Goal: Download file/media

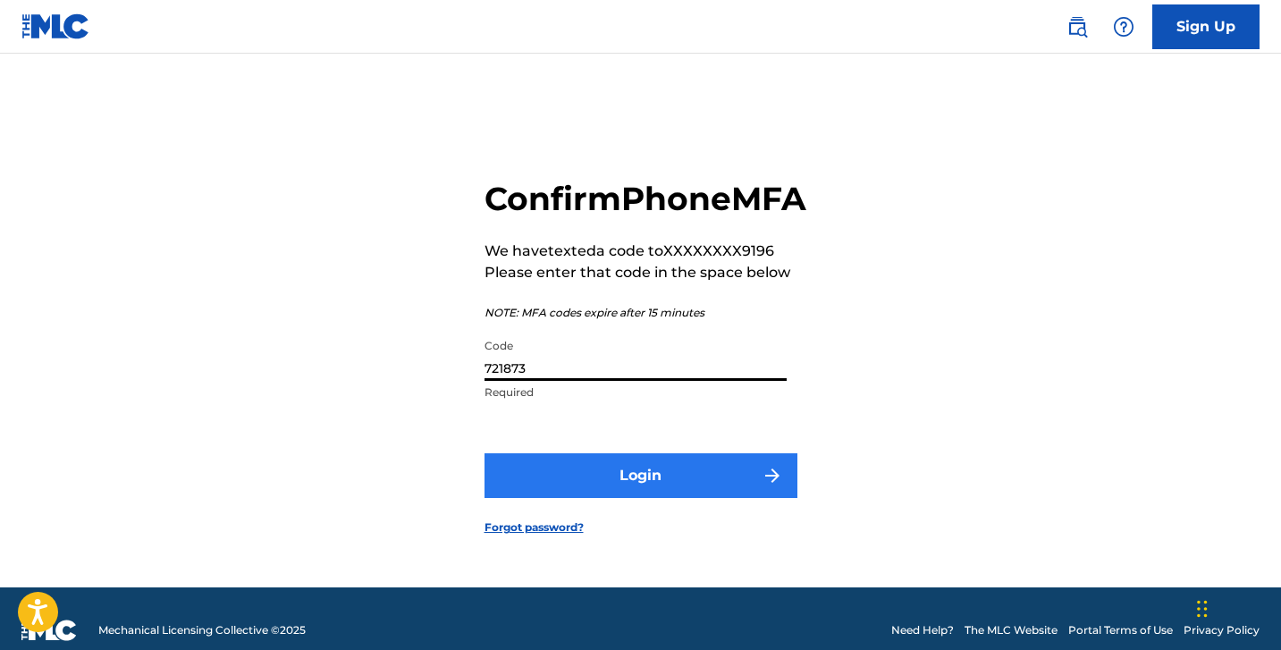
type input "721873"
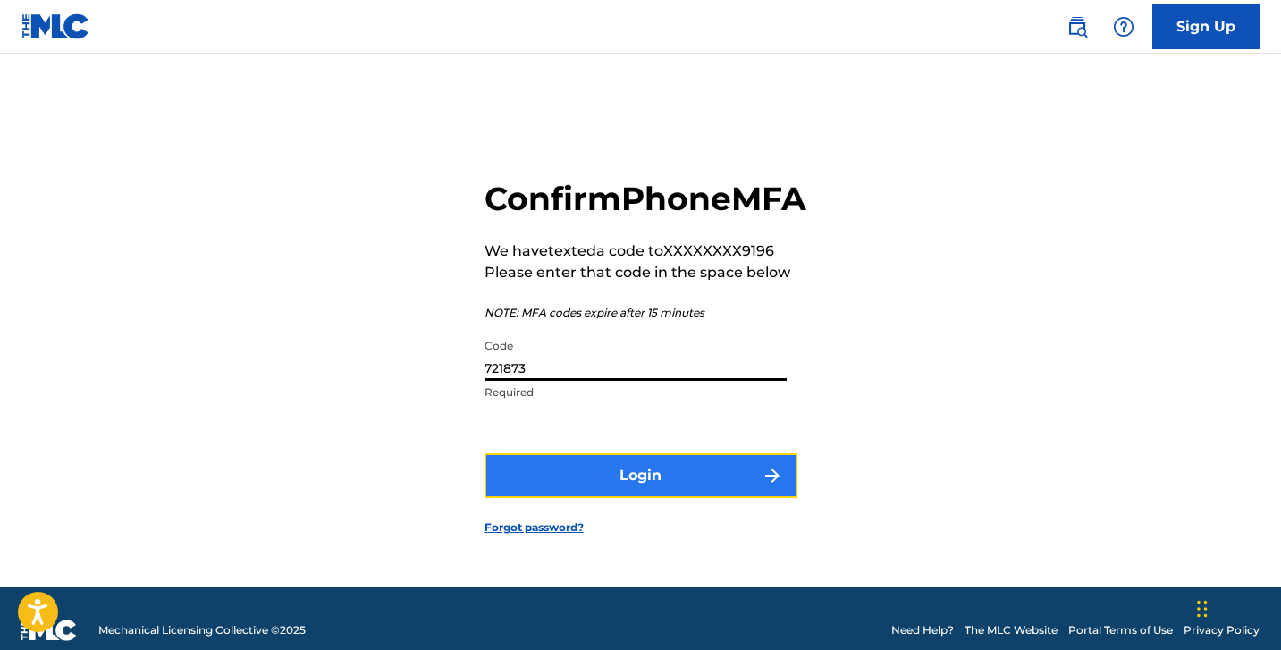
click at [602, 477] on button "Login" at bounding box center [640, 475] width 313 height 45
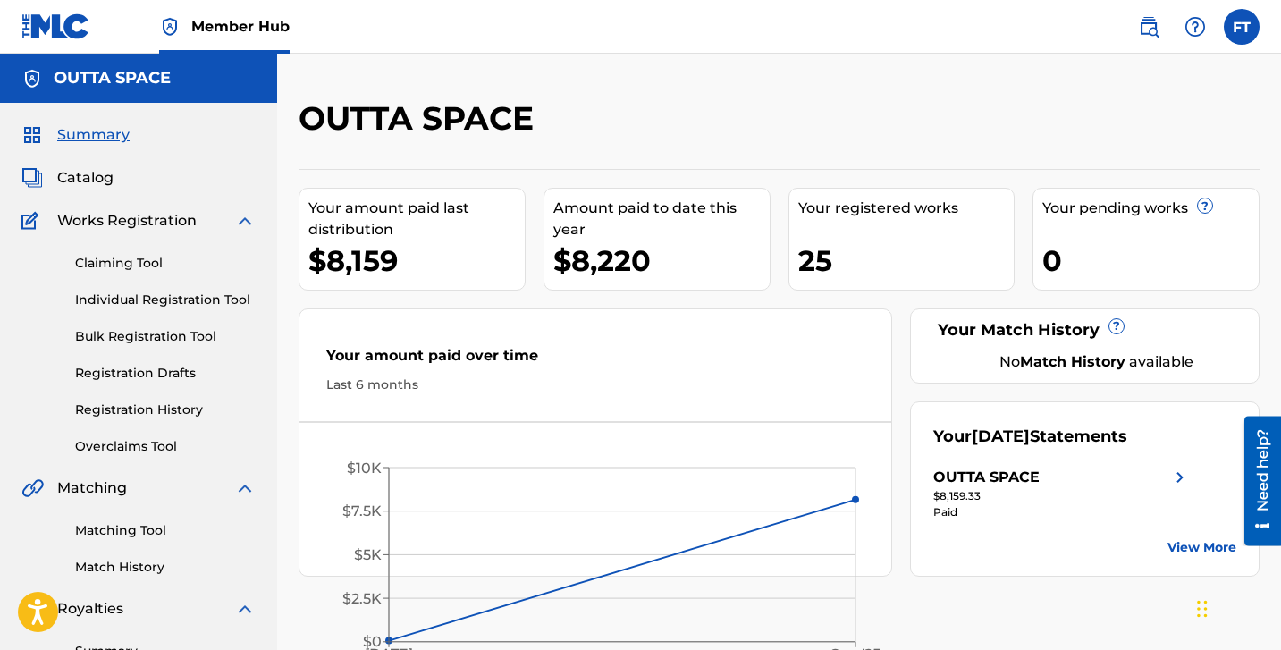
click at [99, 127] on span "Summary" at bounding box center [93, 134] width 72 height 21
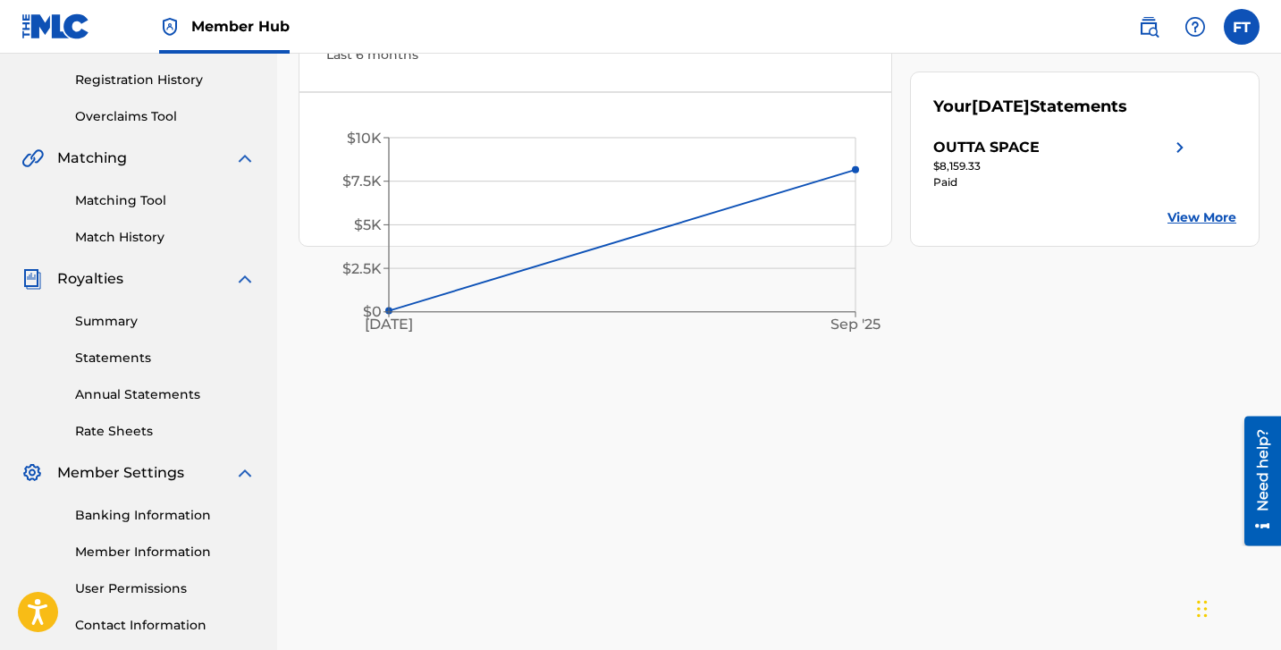
scroll to position [384, 0]
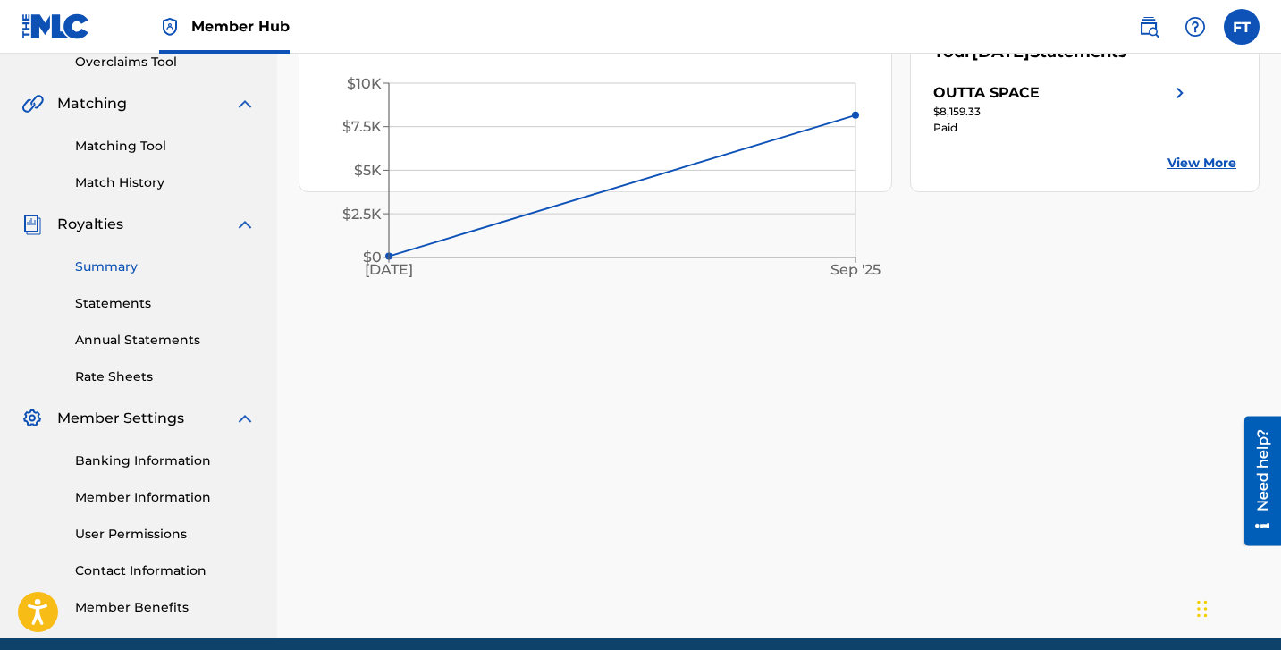
click at [95, 264] on link "Summary" at bounding box center [165, 266] width 181 height 19
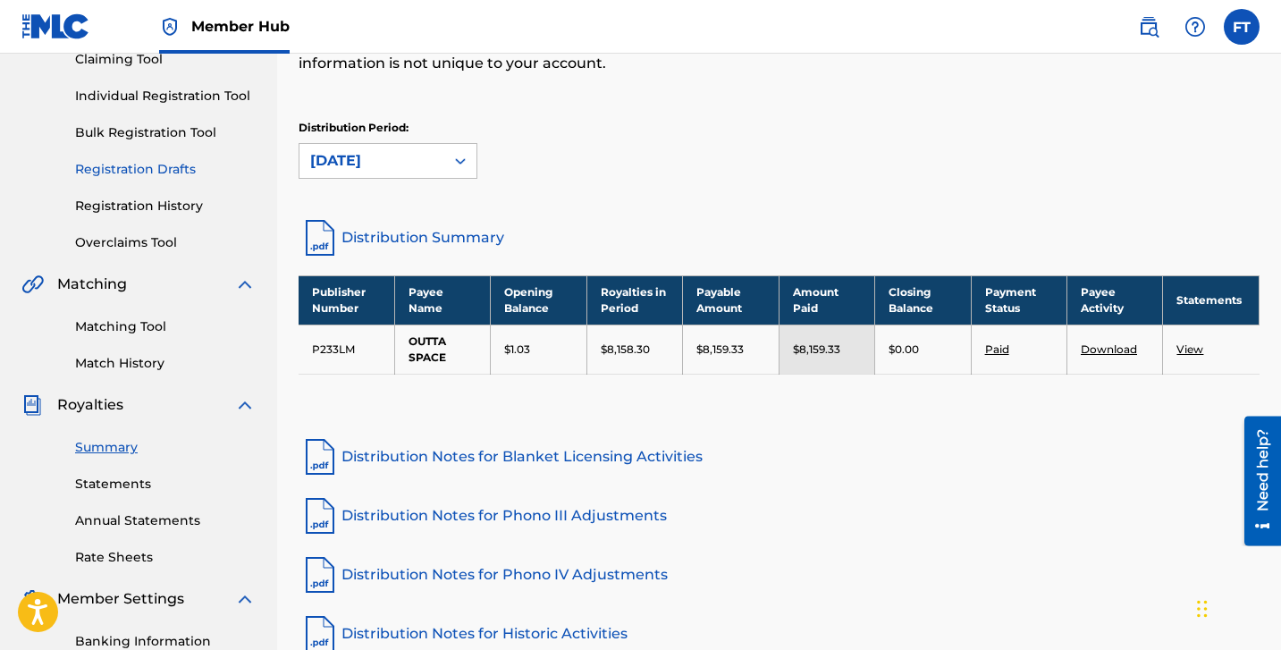
scroll to position [205, 0]
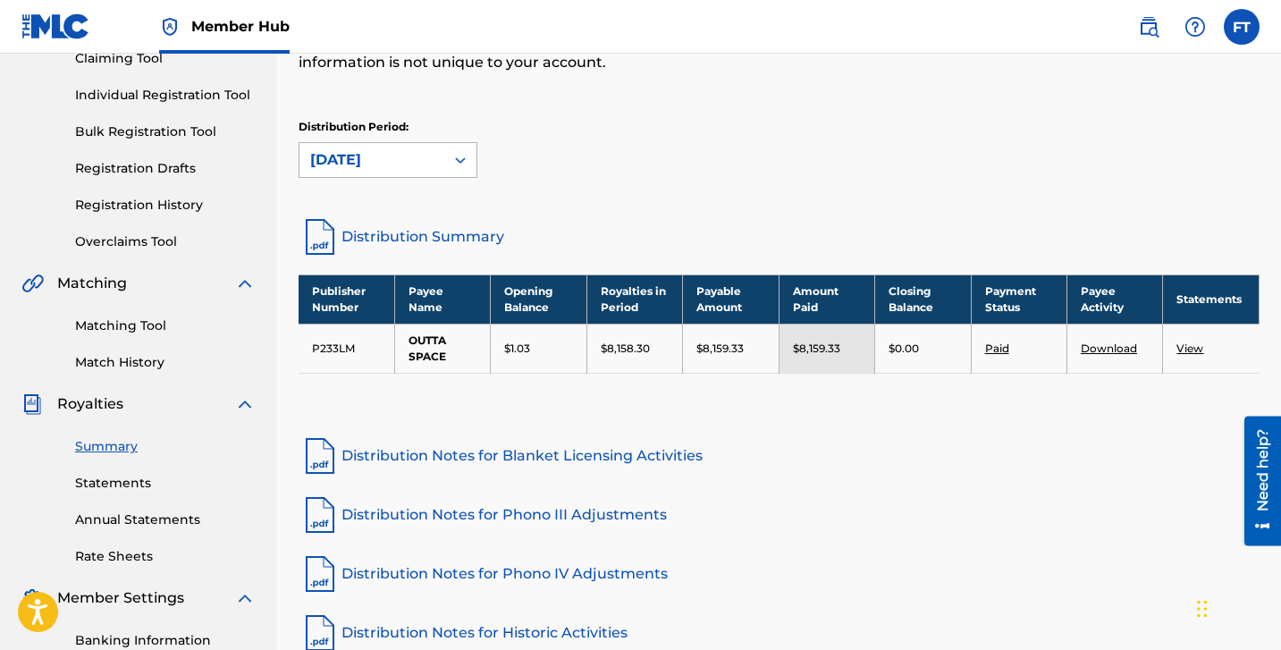
click at [455, 149] on div at bounding box center [460, 160] width 32 height 32
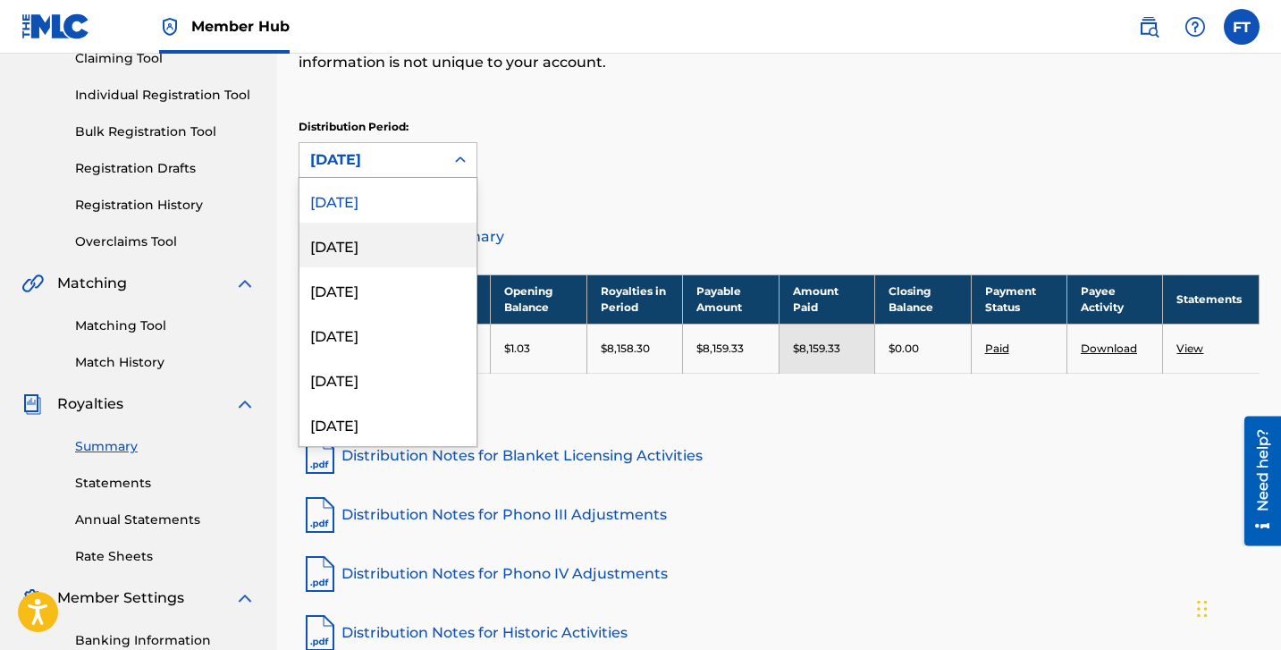
click at [410, 230] on div "[DATE]" at bounding box center [387, 245] width 177 height 45
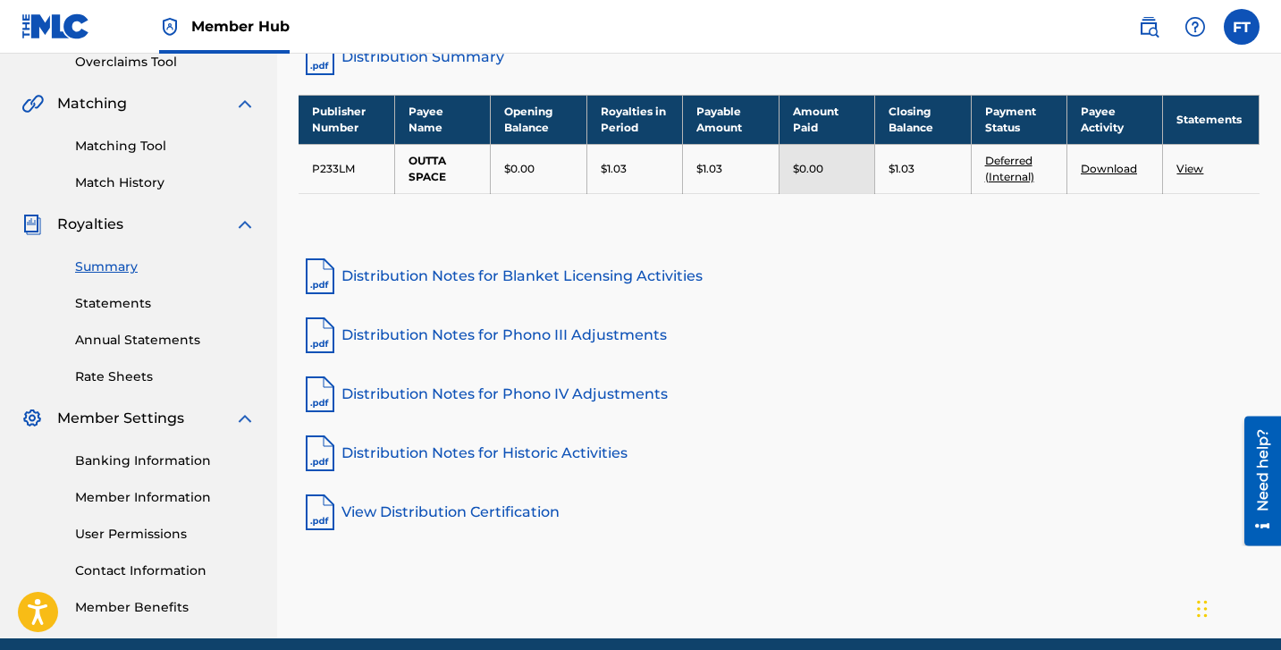
scroll to position [385, 0]
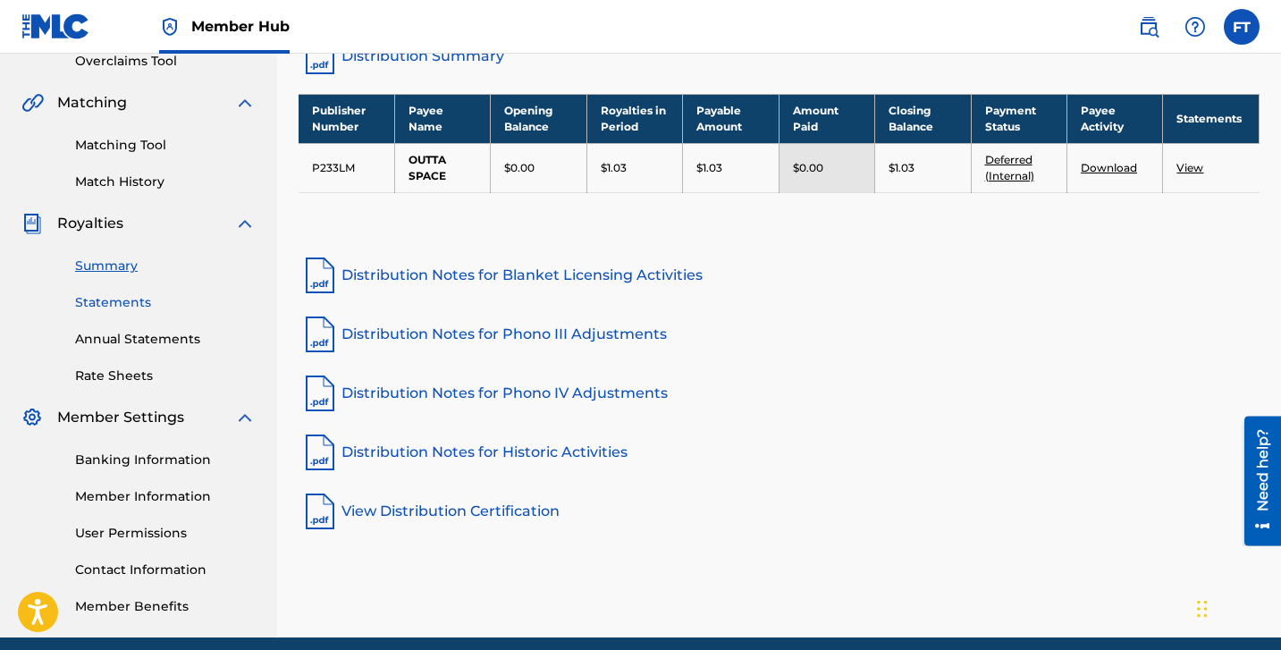
click at [136, 301] on link "Statements" at bounding box center [165, 302] width 181 height 19
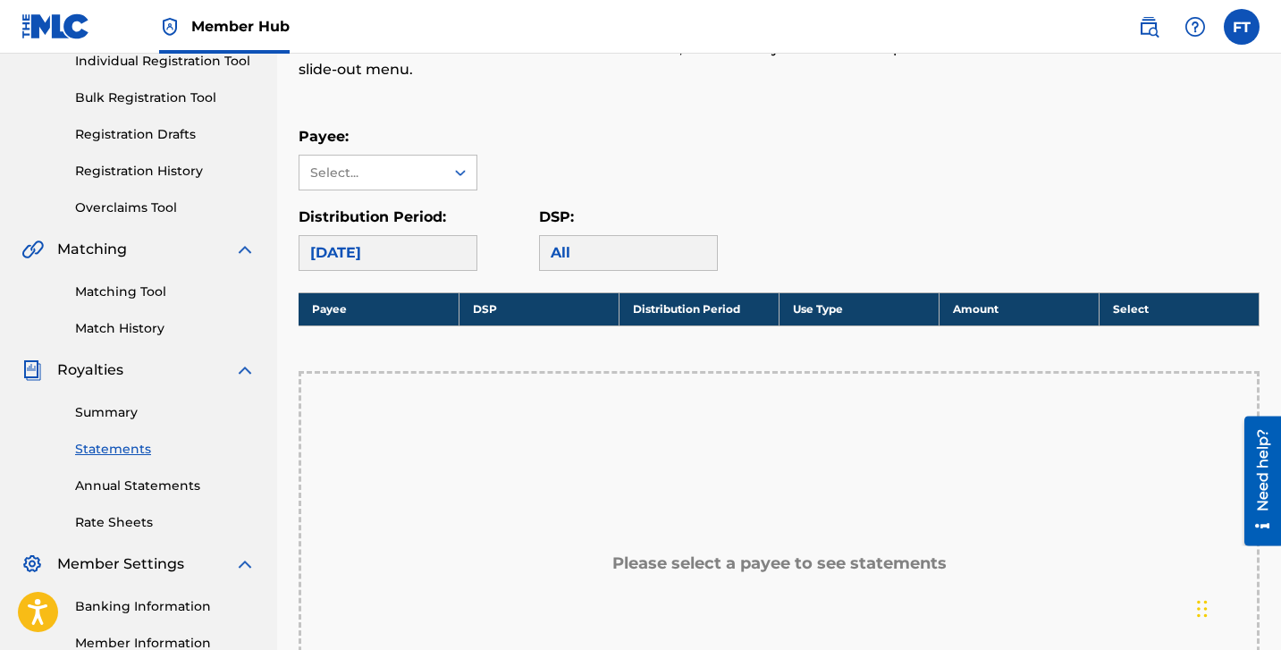
scroll to position [238, 0]
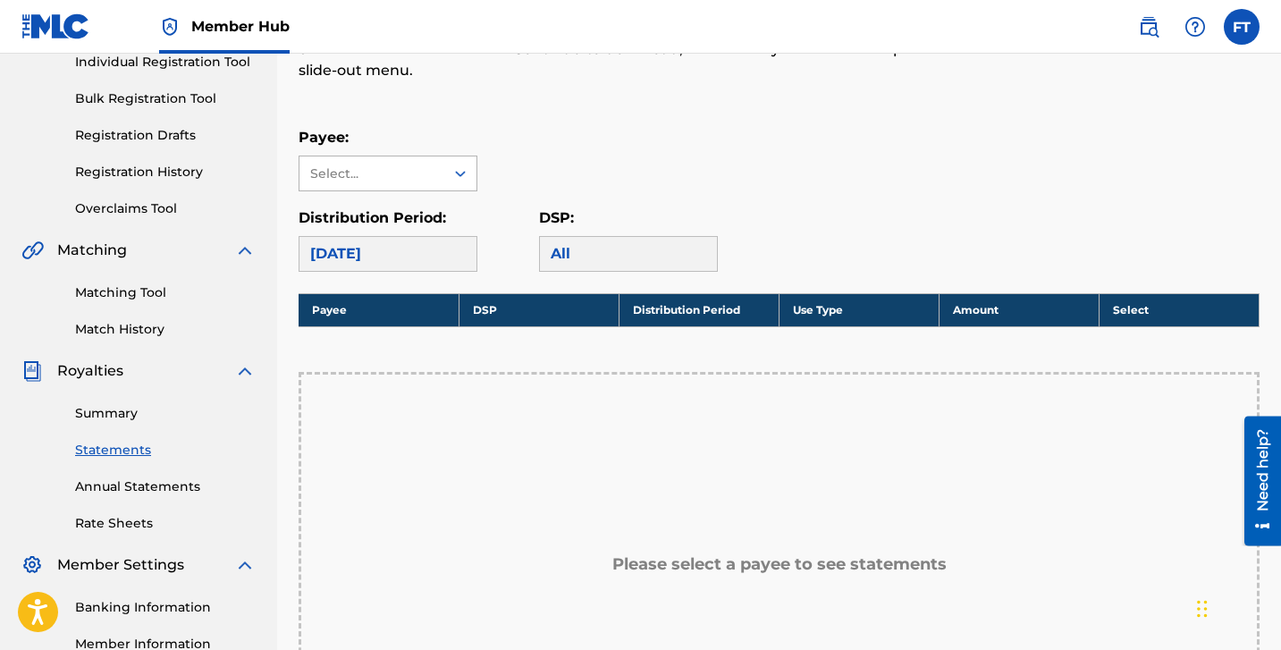
click at [415, 169] on div "Select..." at bounding box center [371, 173] width 122 height 19
click at [405, 206] on div "OUTTA SPACE" at bounding box center [387, 213] width 177 height 45
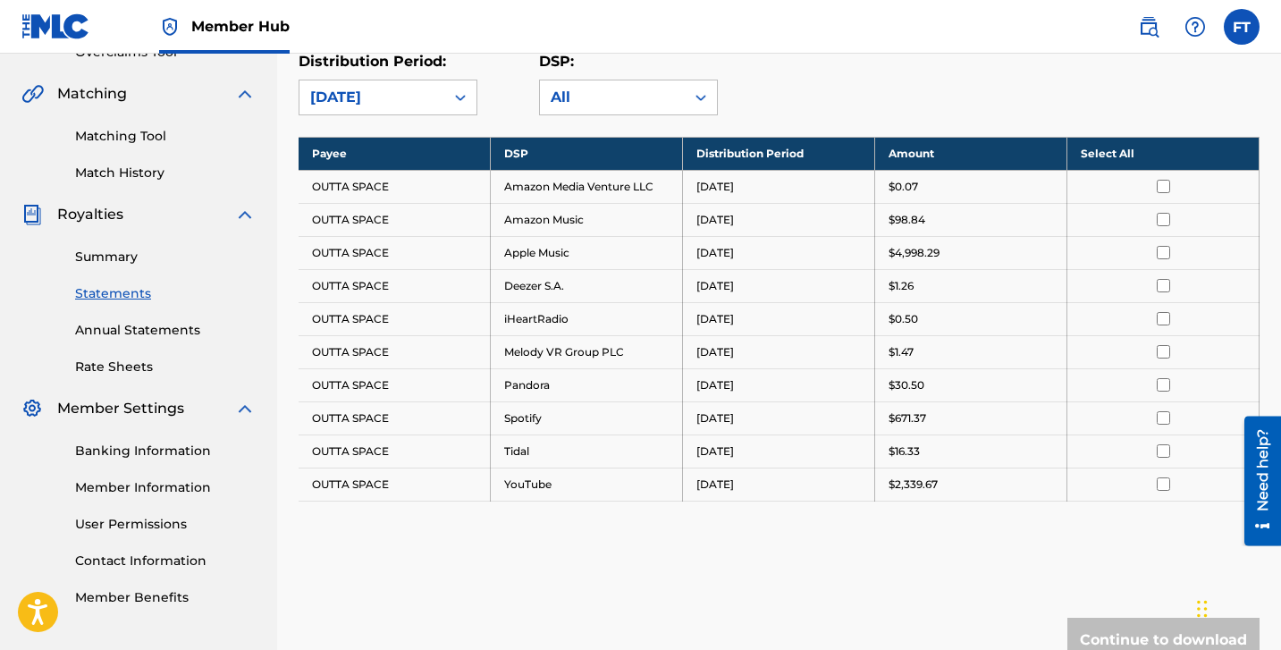
scroll to position [396, 0]
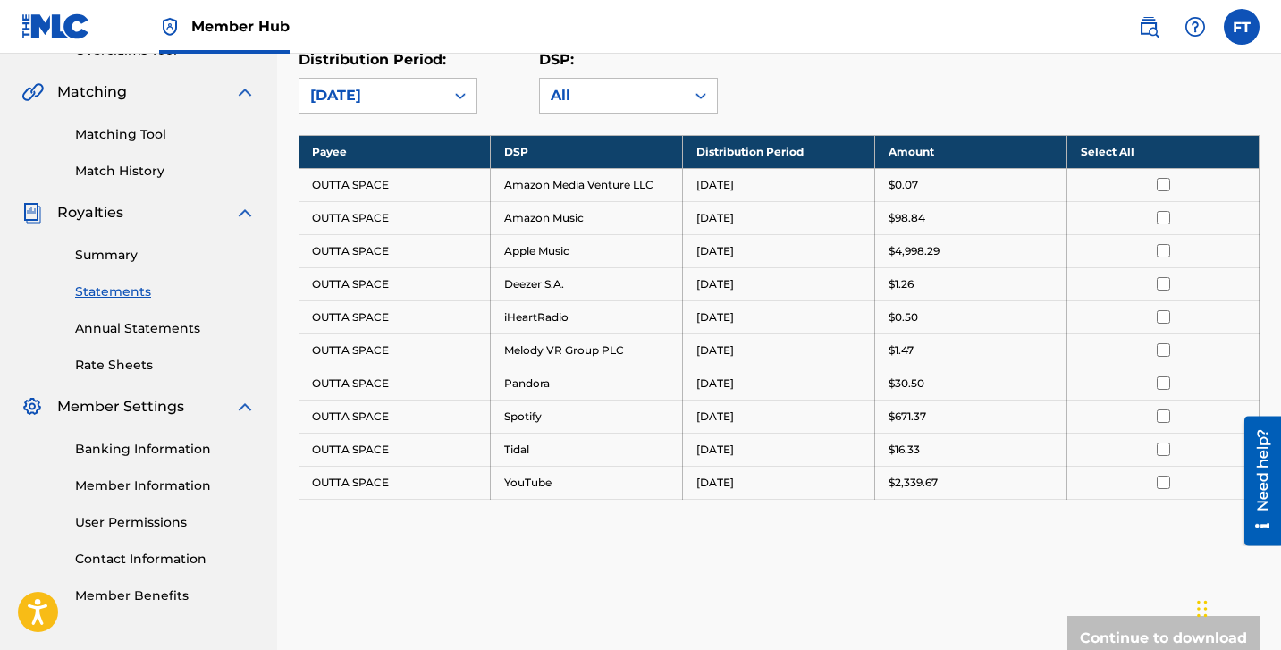
click at [1158, 185] on input "checkbox" at bounding box center [1163, 184] width 13 height 13
click at [1162, 222] on input "checkbox" at bounding box center [1163, 217] width 13 height 13
click at [1161, 248] on input "checkbox" at bounding box center [1163, 250] width 13 height 13
click at [1162, 285] on input "checkbox" at bounding box center [1163, 283] width 13 height 13
click at [1162, 322] on input "checkbox" at bounding box center [1163, 316] width 13 height 13
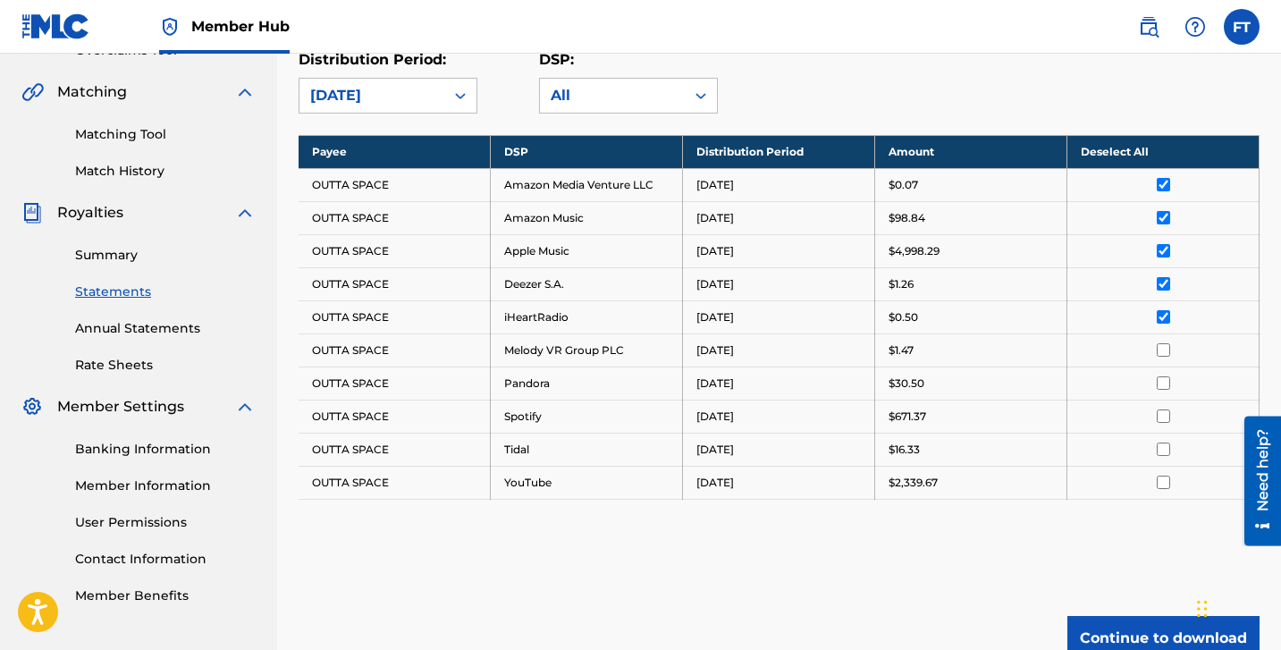
click at [1162, 351] on input "checkbox" at bounding box center [1163, 349] width 13 height 13
click at [1162, 383] on input "checkbox" at bounding box center [1163, 382] width 13 height 13
click at [1162, 415] on input "checkbox" at bounding box center [1163, 415] width 13 height 13
click at [1162, 448] on input "checkbox" at bounding box center [1163, 448] width 13 height 13
click at [1161, 480] on input "checkbox" at bounding box center [1163, 482] width 13 height 13
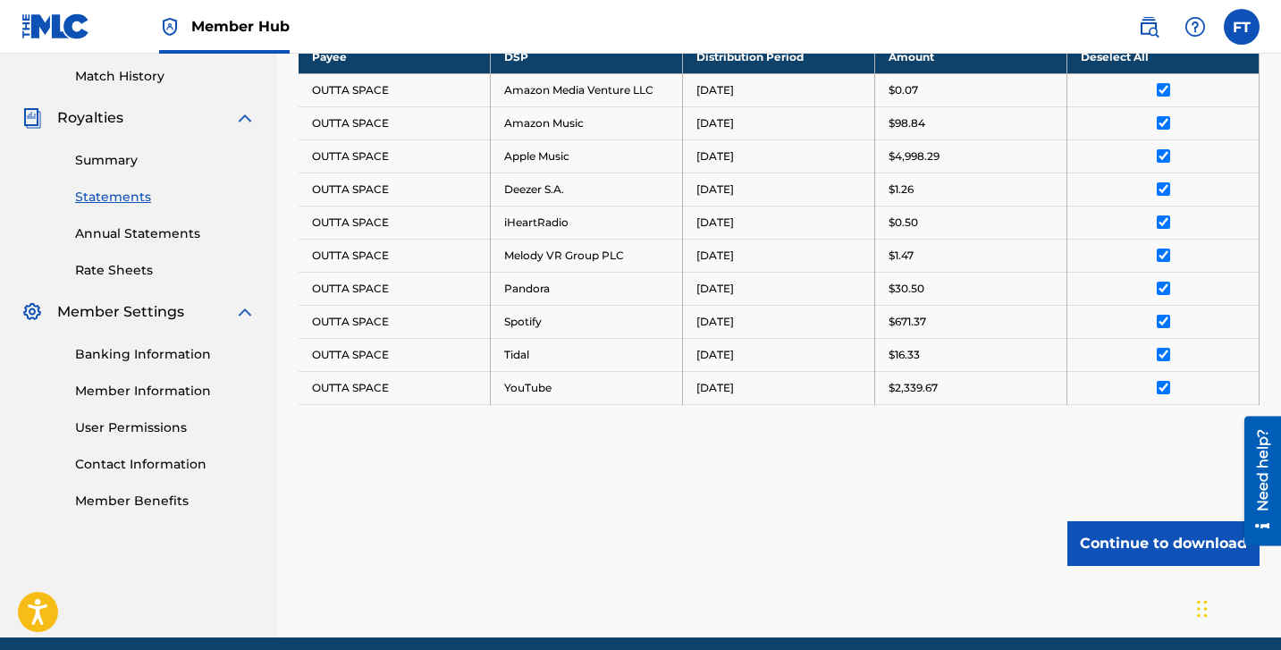
scroll to position [492, 0]
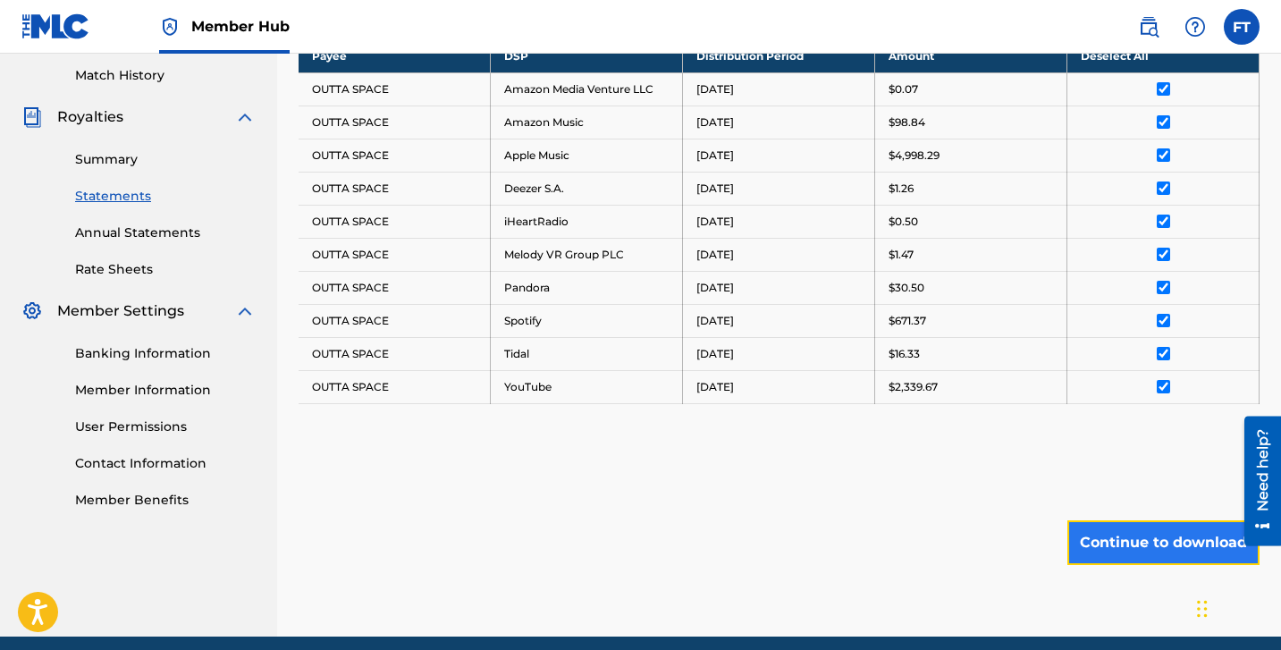
click at [1154, 552] on button "Continue to download" at bounding box center [1163, 542] width 192 height 45
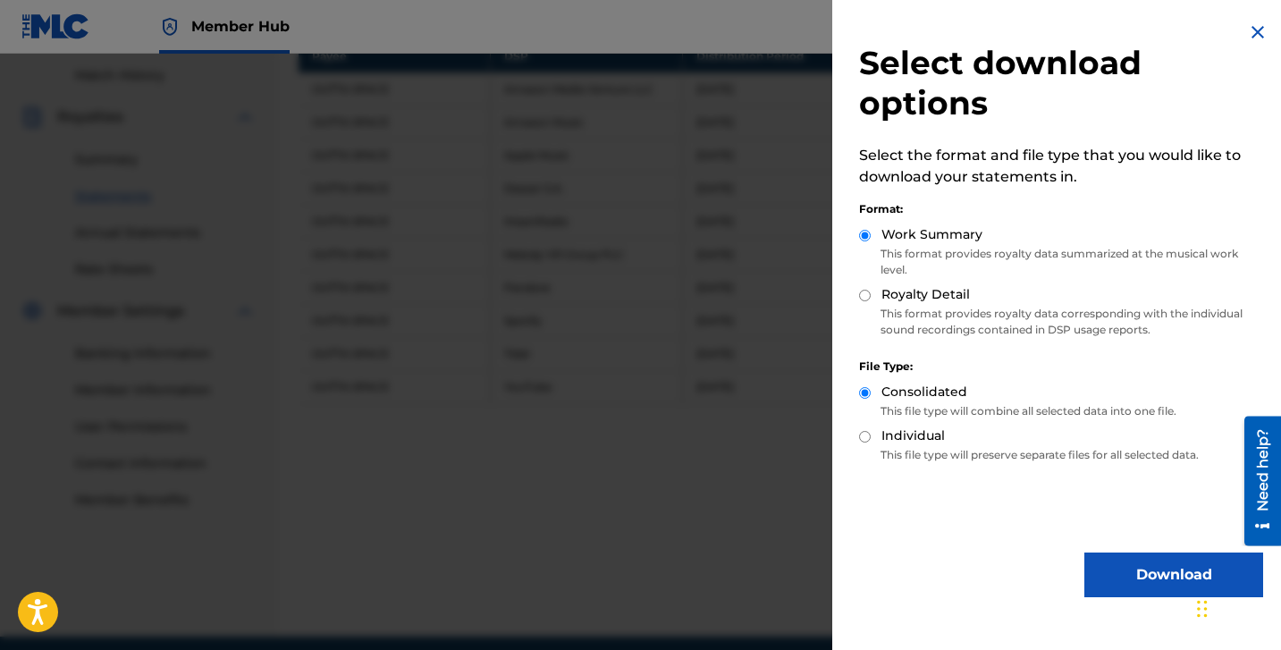
click at [864, 295] on input "Royalty Detail" at bounding box center [865, 296] width 12 height 12
radio input "true"
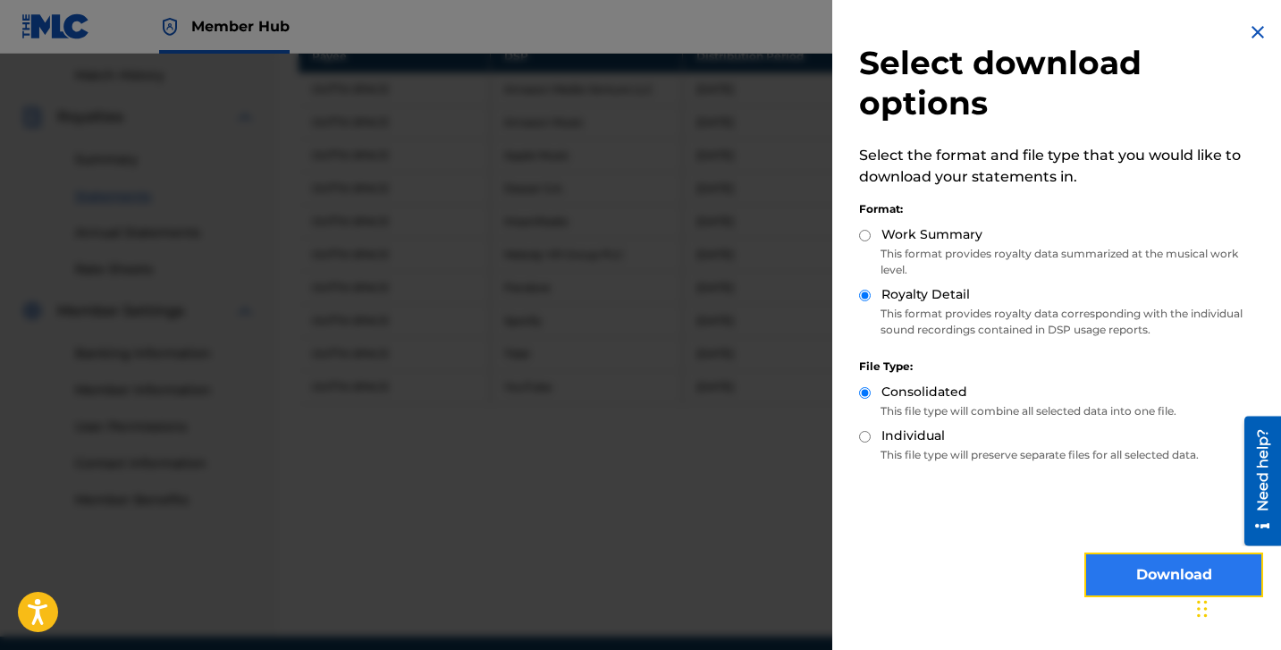
click at [1142, 577] on button "Download" at bounding box center [1173, 574] width 179 height 45
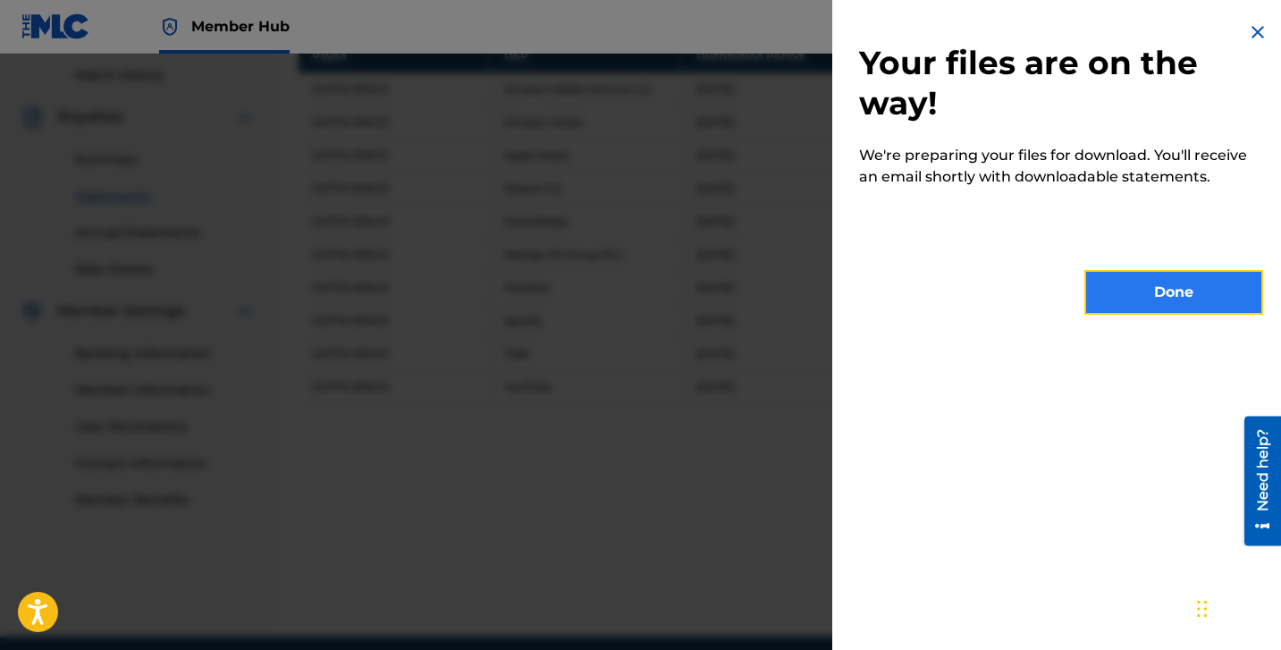
click at [1128, 280] on button "Done" at bounding box center [1173, 292] width 179 height 45
